Goal: Transaction & Acquisition: Obtain resource

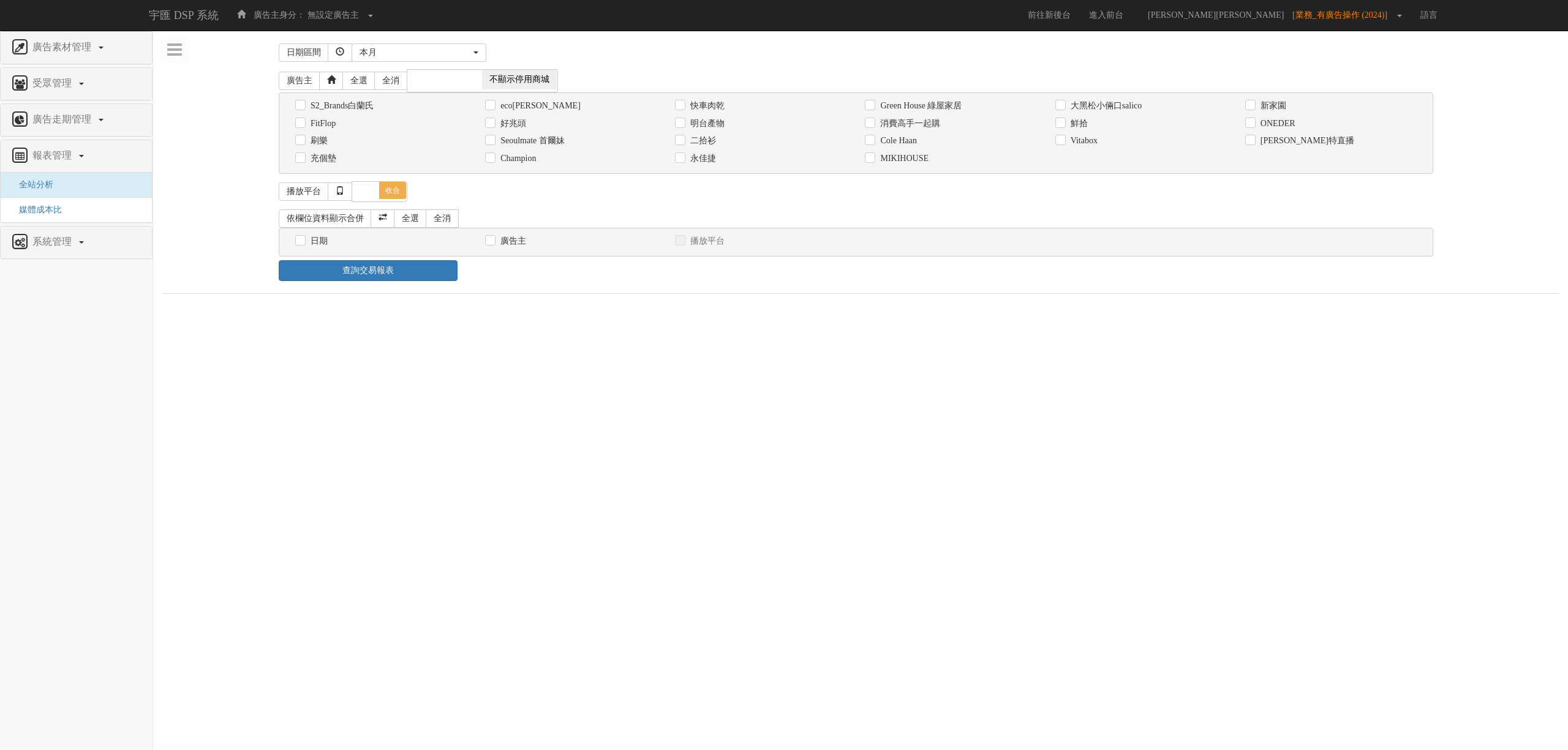
click at [1123, 237] on div "日期 廣告主 播放平台" at bounding box center [856, 241] width 1164 height 18
click at [925, 127] on label "消費高手一起購" at bounding box center [908, 124] width 63 height 12
click at [873, 127] on input "消費高手一起購" at bounding box center [869, 124] width 8 height 8
checkbox input "true"
click at [314, 235] on div "日期" at bounding box center [381, 241] width 190 height 18
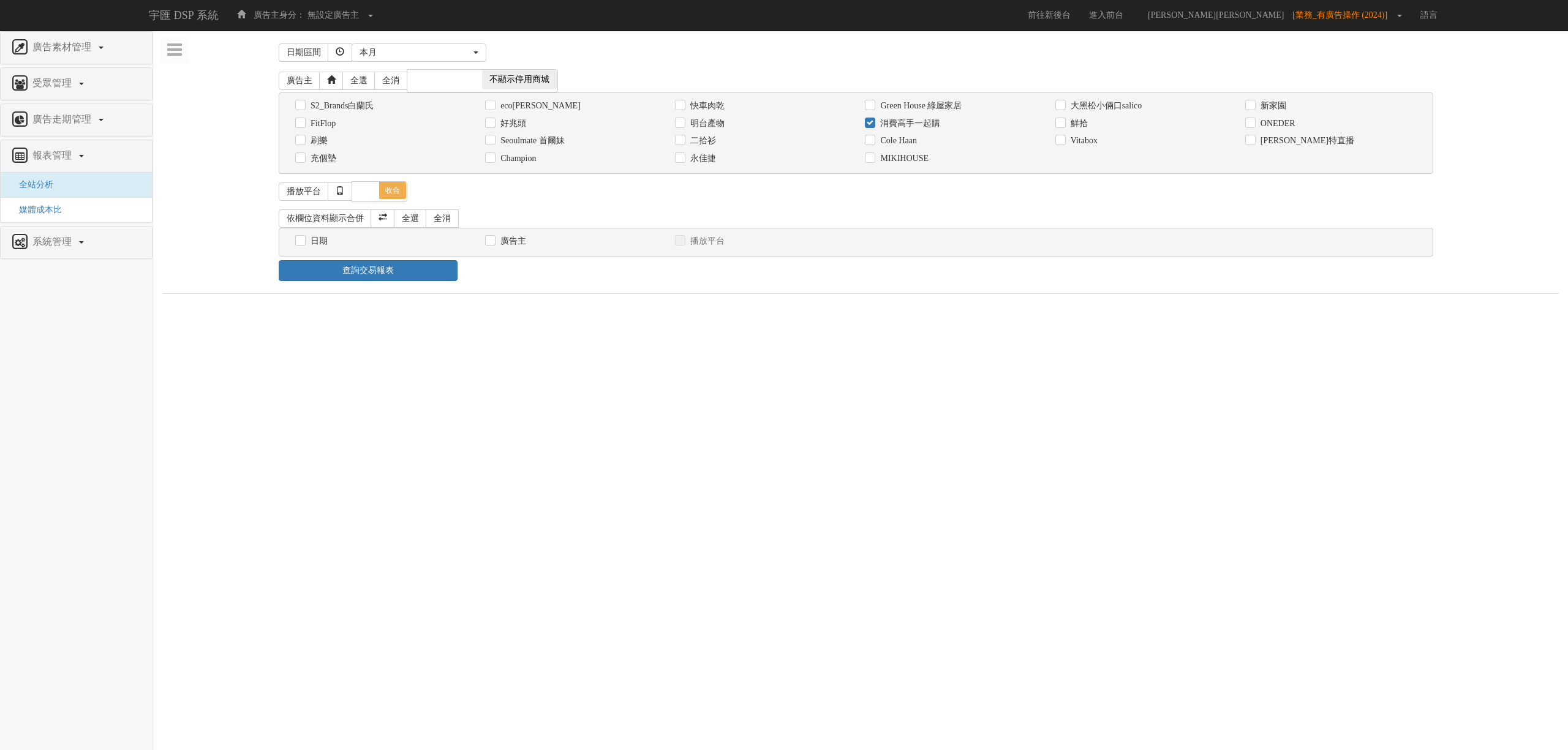
click at [315, 239] on label "日期" at bounding box center [318, 241] width 20 height 12
click at [303, 239] on input "日期" at bounding box center [299, 241] width 8 height 8
checkbox input "true"
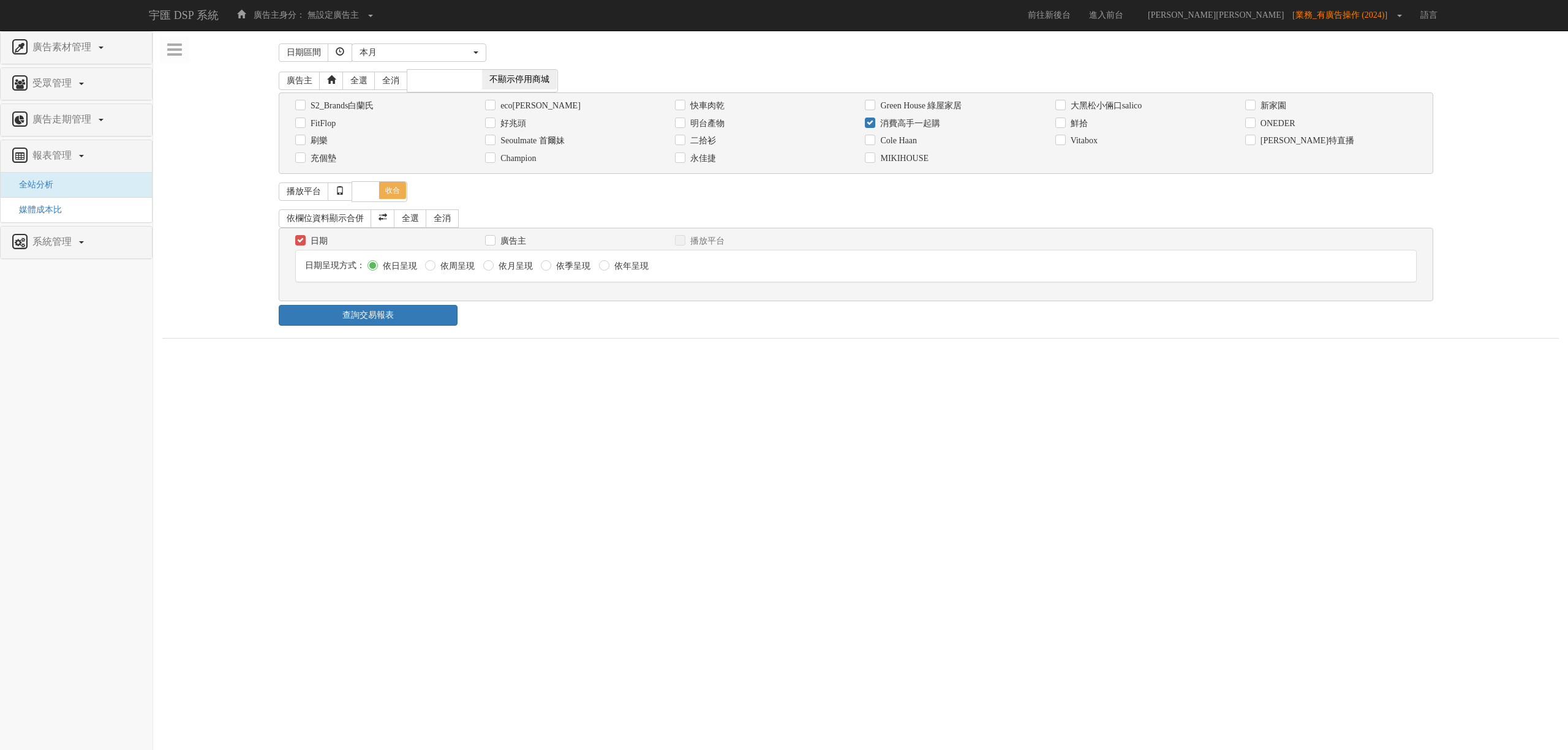
click at [414, 305] on div "依欄位資料顯示合併 全選 全消 日期 廣告主 播放平台 日期呈現方式： 依日呈現 依周呈現" at bounding box center [860, 255] width 1164 height 99
click at [532, 331] on div "日期區間 [DATE] 本[PERSON_NAME] 本月 上月 過去7天 過去14天 過去30天 指定日期 本月 開始日期 [DATE] 結束日期 [DAT…" at bounding box center [860, 189] width 1397 height 299
click at [427, 319] on link "查詢交易報表" at bounding box center [368, 315] width 179 height 21
click at [557, 322] on div "查詢交易報表" at bounding box center [860, 315] width 1182 height 21
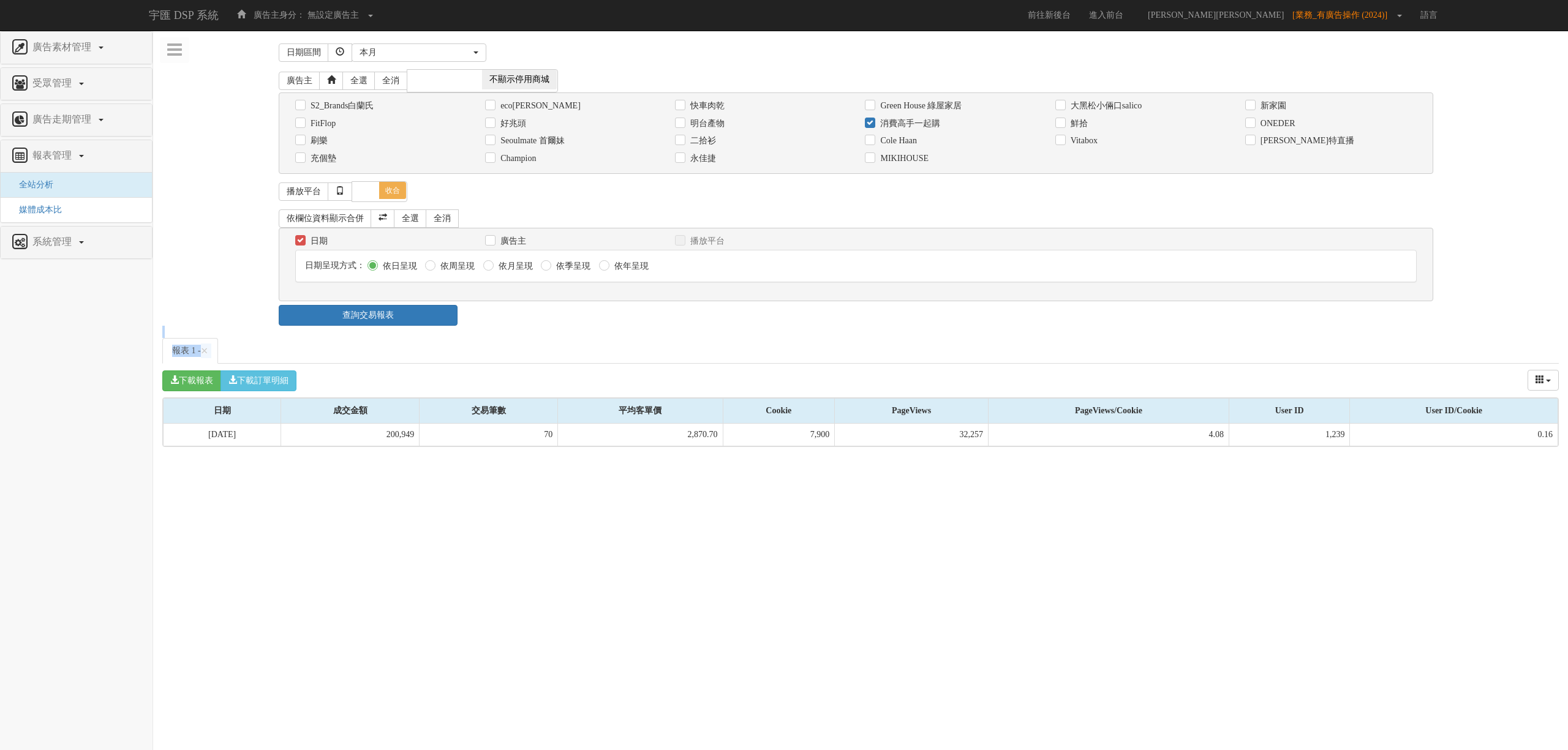
drag, startPoint x: 557, startPoint y: 308, endPoint x: 596, endPoint y: 496, distance: 192.0
click at [596, 459] on html "宇匯 DSP 系統 廣告主身分： 無設定廣告主 無設定廣告主 [101] S2_Brands[PERSON_NAME]氏 [177] 南法香頌 [270] 神…" at bounding box center [784, 229] width 1568 height 459
drag, startPoint x: 596, startPoint y: 496, endPoint x: 605, endPoint y: 485, distance: 14.2
click at [596, 459] on html "宇匯 DSP 系統 廣告主身分： 無設定廣告主 無設定廣告主 [101] S2_Brands[PERSON_NAME]氏 [177] 南法香頌 [270] 神…" at bounding box center [784, 229] width 1568 height 459
click at [655, 358] on ul "報表 1 - ×" at bounding box center [860, 351] width 1397 height 25
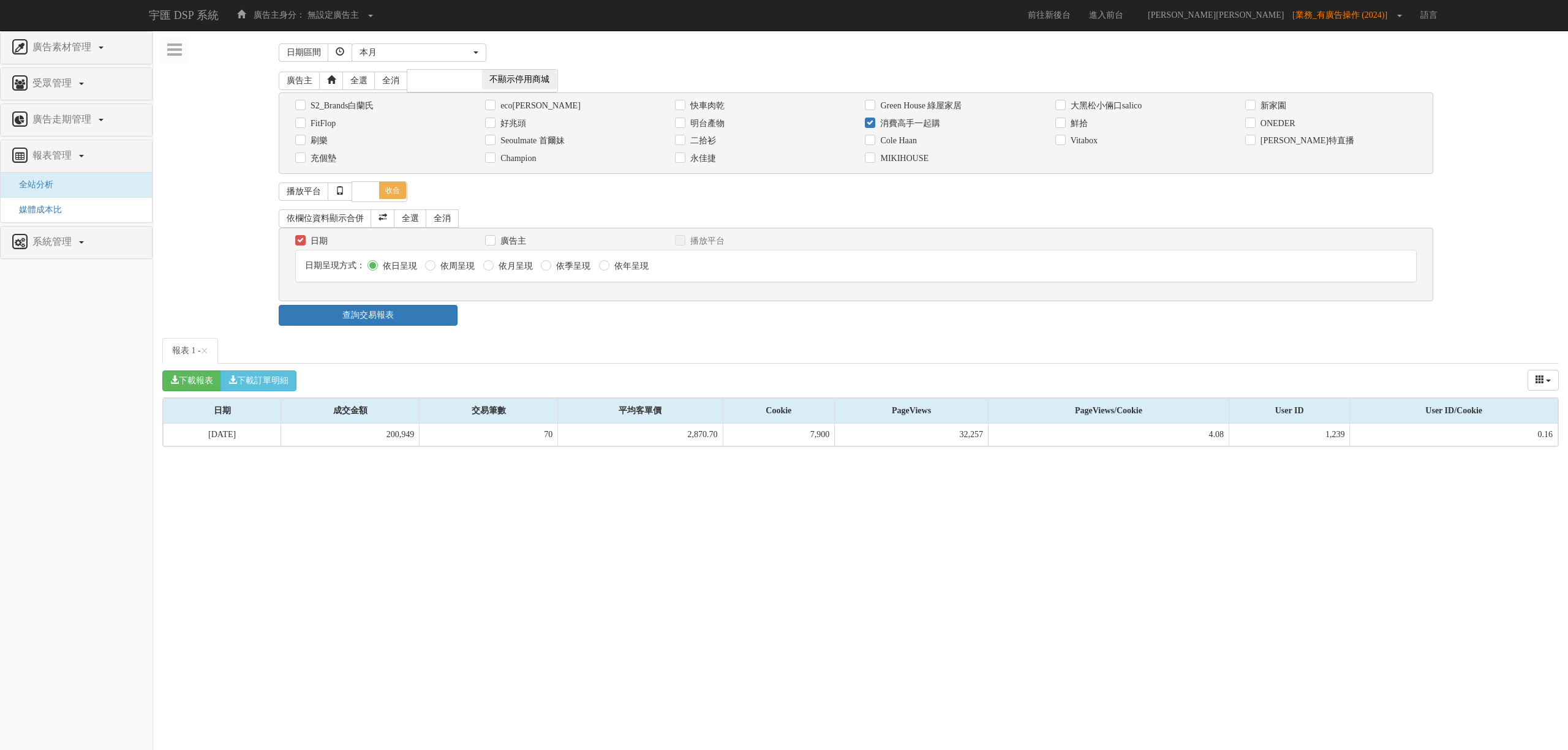
drag, startPoint x: 655, startPoint y: 351, endPoint x: 675, endPoint y: 469, distance: 119.7
click at [675, 459] on html "宇匯 DSP 系統 廣告主身分： 無設定廣告主 無設定廣告主 [101] S2_Brands[PERSON_NAME]氏 [177] 南法香頌 [270] 神…" at bounding box center [784, 229] width 1568 height 459
click at [674, 459] on html "宇匯 DSP 系統 廣告主身分： 無設定廣告主 無設定廣告主 [101] S2_Brands[PERSON_NAME]氏 [177] 南法香頌 [270] 神…" at bounding box center [784, 229] width 1568 height 459
click at [702, 386] on div "下載報表 下載訂單明細 成交金額 交易筆數 平均客單價 Cookie PageViews PageViews/Cookie User ID User ID/C…" at bounding box center [860, 380] width 1397 height 34
click at [512, 459] on body "宇匯 DSP 系統 廣告主身分： 無設定廣告主 無設定廣告主 [101] S2_Brands[PERSON_NAME]氏 [177] 南法香頌 [270] 神…" at bounding box center [784, 229] width 1568 height 459
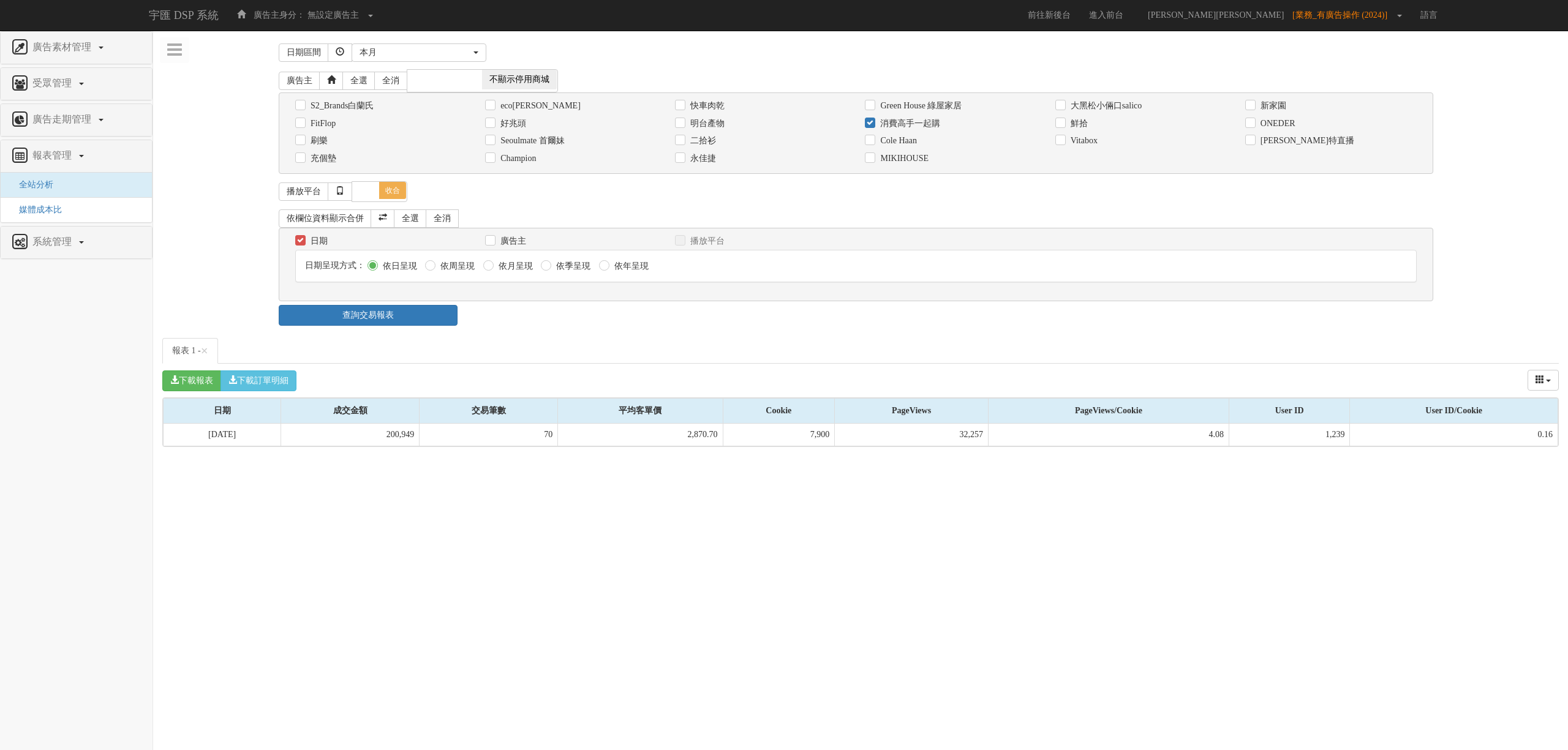
click at [512, 459] on body "宇匯 DSP 系統 廣告主身分： 無設定廣告主 無設定廣告主 [101] S2_Brands[PERSON_NAME]氏 [177] 南法香頌 [270] 神…" at bounding box center [784, 229] width 1568 height 459
